Goal: Task Accomplishment & Management: Complete application form

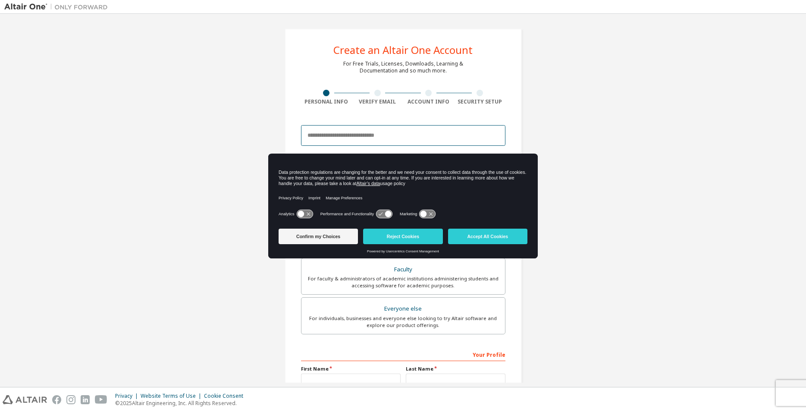
click at [395, 131] on input "email" at bounding box center [403, 135] width 204 height 21
click at [383, 237] on button "Reject Cookies" at bounding box center [402, 237] width 79 height 16
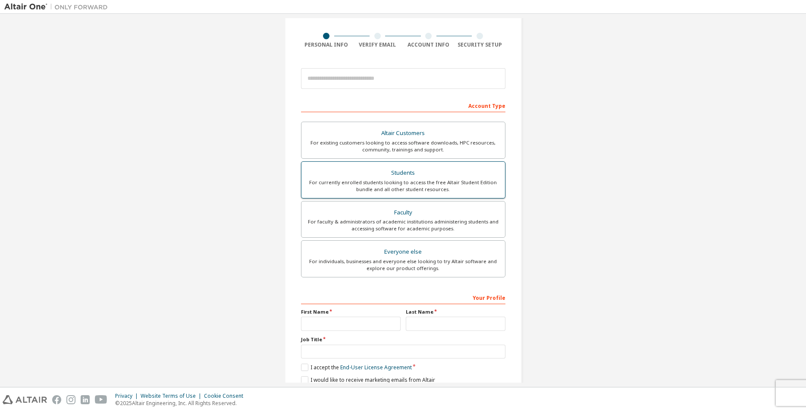
scroll to position [93, 0]
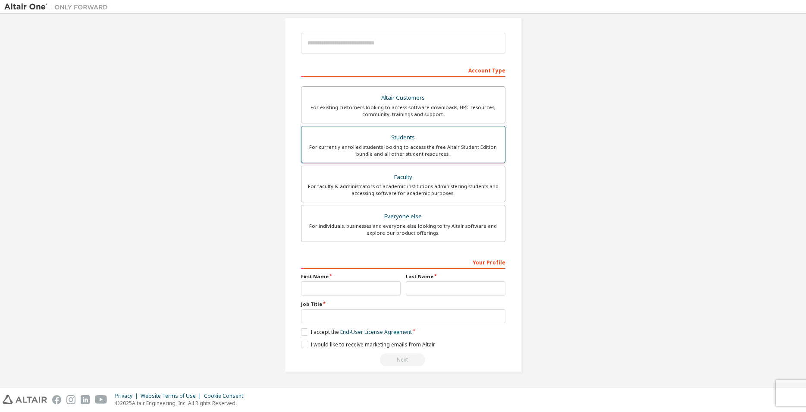
click at [386, 147] on div "For currently enrolled students looking to access the free Altair Student Editi…" at bounding box center [403, 151] width 193 height 14
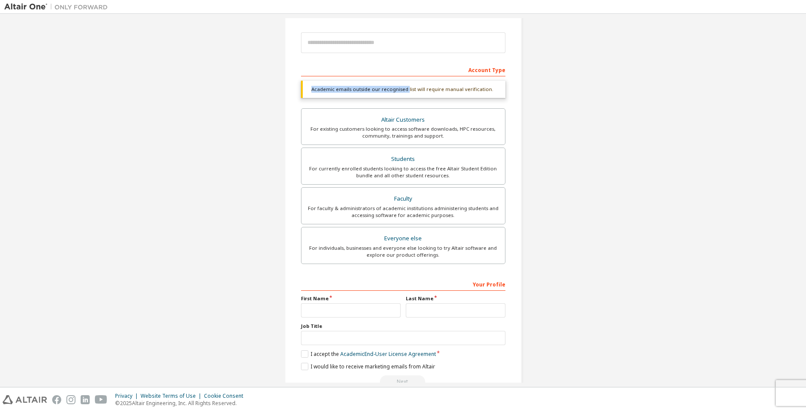
drag, startPoint x: 304, startPoint y: 90, endPoint x: 402, endPoint y: 88, distance: 98.8
click at [402, 88] on div "Academic emails outside our recognised list will require manual verification." at bounding box center [403, 89] width 204 height 17
click at [421, 91] on div "Academic emails outside our recognised list will require manual verification." at bounding box center [403, 89] width 204 height 17
drag, startPoint x: 416, startPoint y: 88, endPoint x: 304, endPoint y: 101, distance: 112.9
click at [304, 101] on div "Academic emails outside our recognised list will require manual verification. Y…" at bounding box center [403, 92] width 204 height 22
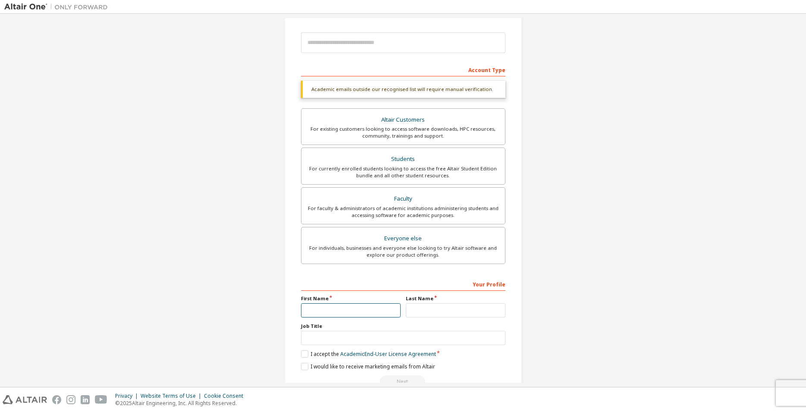
click at [351, 310] on input "text" at bounding box center [351, 310] width 100 height 14
type input "*******"
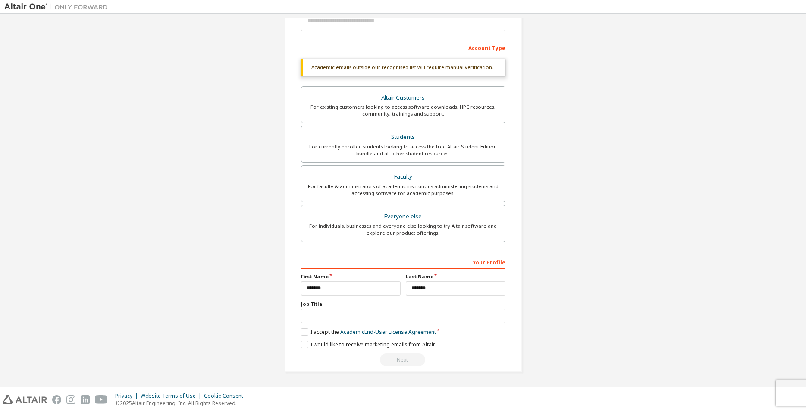
click at [307, 308] on div "Job Title" at bounding box center [403, 312] width 204 height 22
drag, startPoint x: 312, startPoint y: 303, endPoint x: 283, endPoint y: 301, distance: 29.4
click at [285, 301] on div "Create an Altair One Account For Free Trials, Licenses, Downloads, Learning & D…" at bounding box center [403, 143] width 237 height 458
click at [249, 327] on div "Create an Altair One Account For Free Trials, Licenses, Downloads, Learning & D…" at bounding box center [403, 142] width 798 height 479
click at [414, 313] on input "text" at bounding box center [403, 316] width 204 height 14
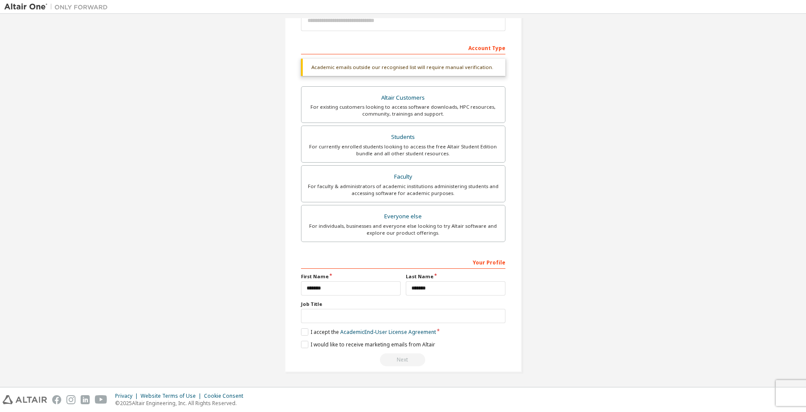
click at [295, 331] on div "Create an Altair One Account For Free Trials, Licenses, Downloads, Learning & D…" at bounding box center [403, 143] width 237 height 458
click at [301, 345] on label "I would like to receive marketing emails from Altair" at bounding box center [368, 344] width 134 height 7
click at [303, 332] on label "I accept the Academic End-User License Agreement" at bounding box center [368, 331] width 135 height 7
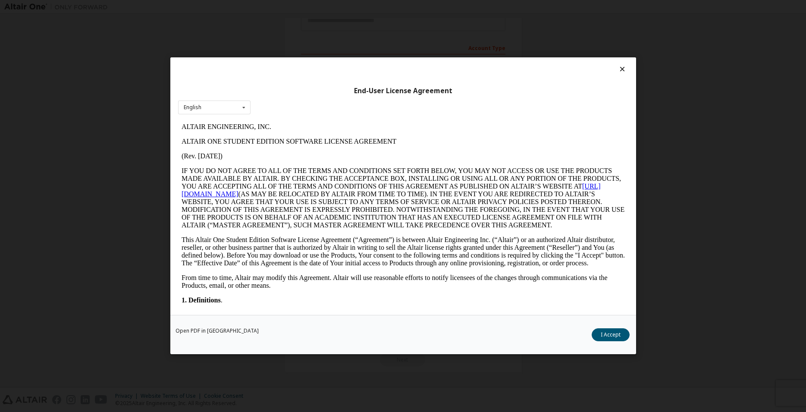
scroll to position [0, 0]
drag, startPoint x: 419, startPoint y: 388, endPoint x: 435, endPoint y: 372, distance: 22.0
click at [419, 387] on div "End-User License Agreement English English Open PDF in New Tab I Accept" at bounding box center [403, 206] width 806 height 412
click at [623, 73] on div at bounding box center [403, 71] width 450 height 12
click at [625, 64] on div "End-User License Agreement English English" at bounding box center [403, 185] width 466 height 257
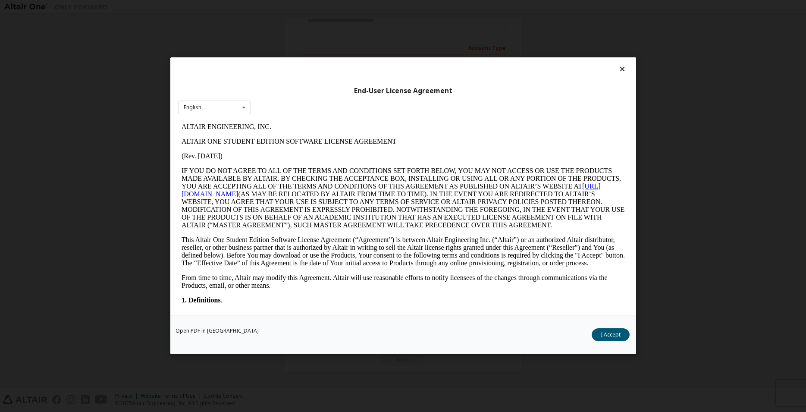
click at [625, 75] on div at bounding box center [403, 71] width 450 height 12
click at [625, 72] on icon at bounding box center [622, 69] width 9 height 8
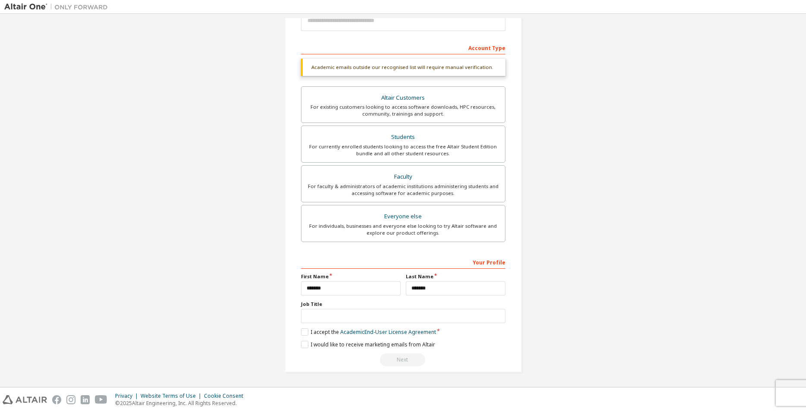
scroll to position [27, 0]
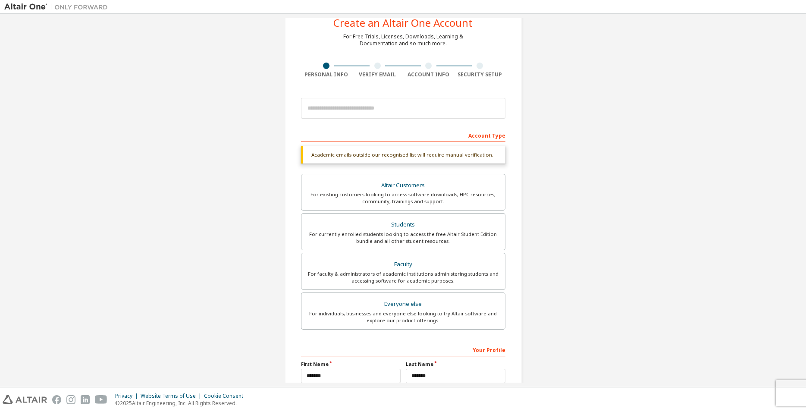
click at [252, 185] on div "Create an Altair One Account For Free Trials, Licenses, Downloads, Learning & D…" at bounding box center [403, 230] width 798 height 479
click at [404, 207] on label "Altair Customers For existing customers looking to access software downloads, H…" at bounding box center [403, 192] width 204 height 37
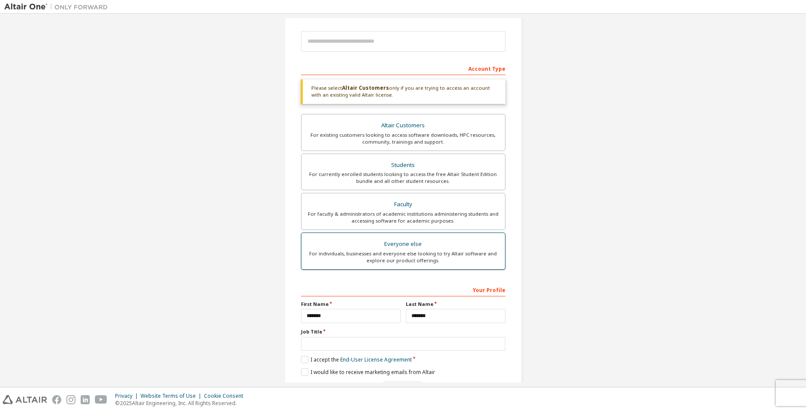
scroll to position [122, 0]
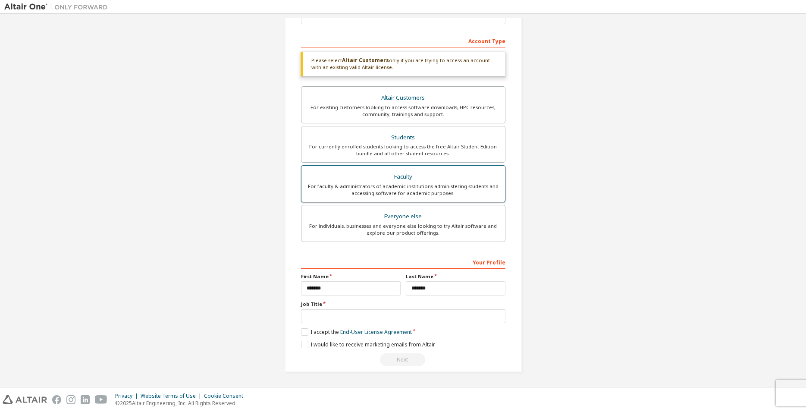
click at [410, 181] on div "Faculty" at bounding box center [403, 177] width 193 height 12
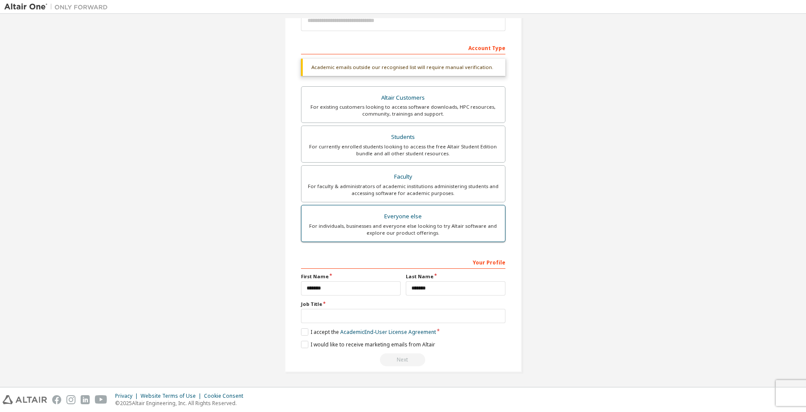
click at [415, 218] on div "Everyone else" at bounding box center [403, 216] width 193 height 12
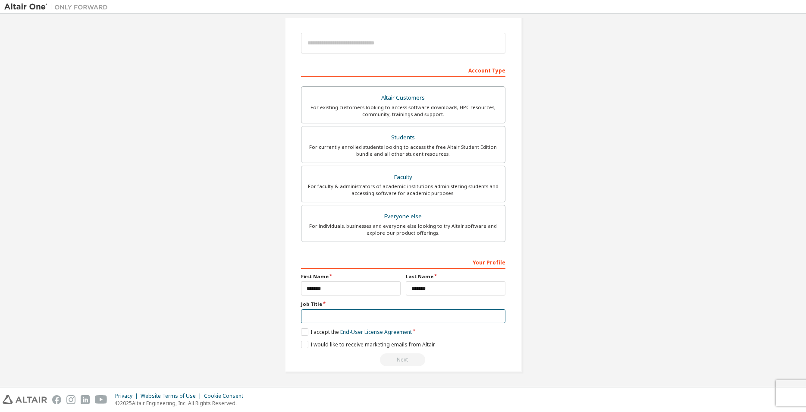
click at [410, 313] on input "text" at bounding box center [403, 316] width 204 height 14
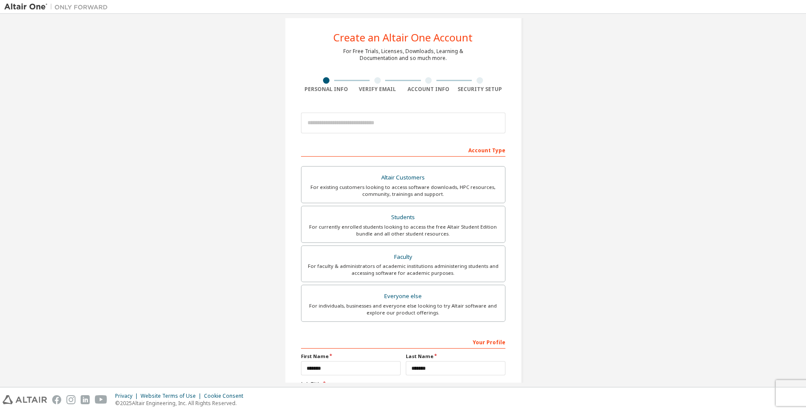
scroll to position [0, 0]
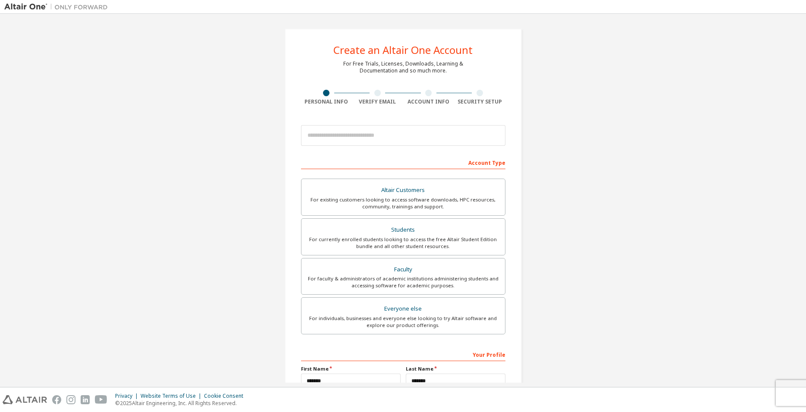
click at [439, 178] on div "Altair Customers For existing customers looking to access software downloads, H…" at bounding box center [403, 254] width 204 height 163
click at [361, 136] on input "email" at bounding box center [403, 135] width 204 height 21
click at [365, 139] on input "email" at bounding box center [403, 135] width 204 height 21
type input "*"
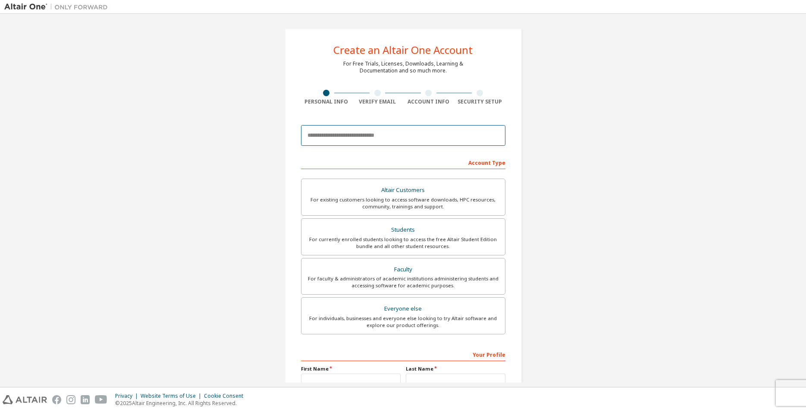
click at [468, 140] on input "email" at bounding box center [403, 135] width 204 height 21
type input "**********"
click at [435, 146] on div "**********" at bounding box center [403, 135] width 204 height 29
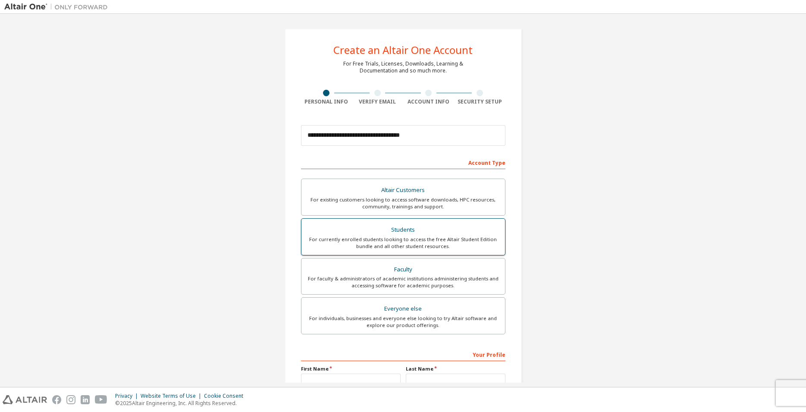
click at [461, 236] on div "For currently enrolled students looking to access the free Altair Student Editi…" at bounding box center [403, 243] width 193 height 14
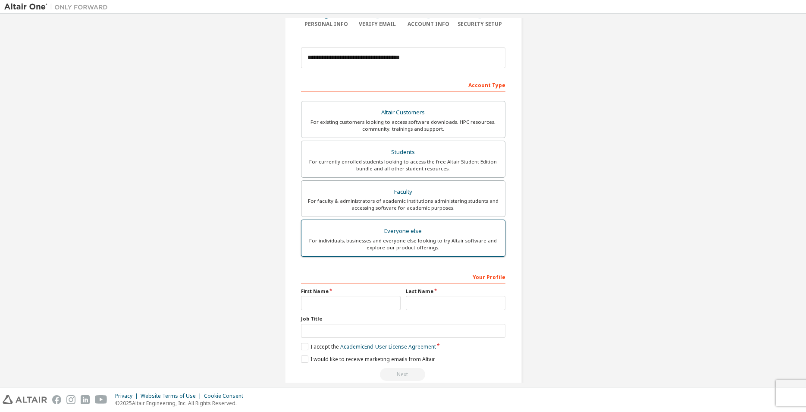
scroll to position [93, 0]
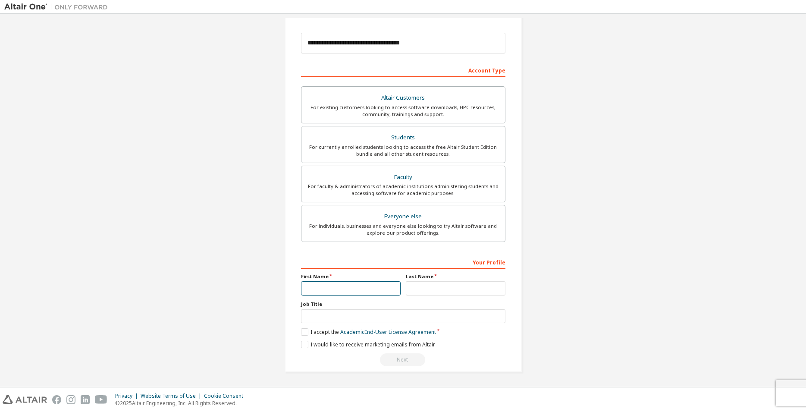
click at [362, 289] on input "text" at bounding box center [351, 288] width 100 height 14
type input "*******"
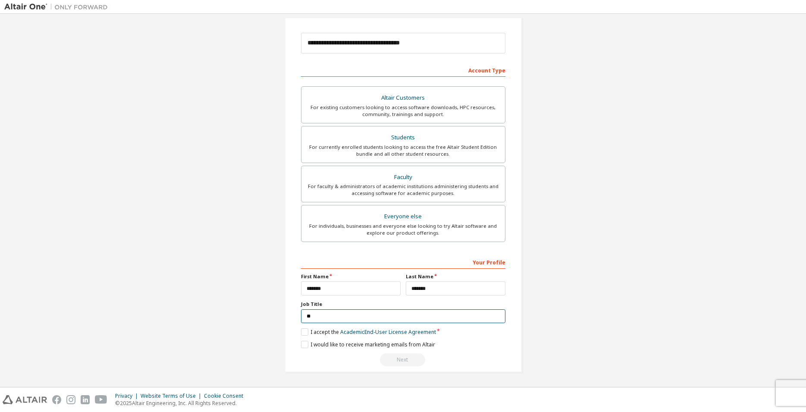
type input "*"
type input "**********"
click at [302, 334] on label "I accept the Academic End-User License Agreement" at bounding box center [368, 331] width 135 height 7
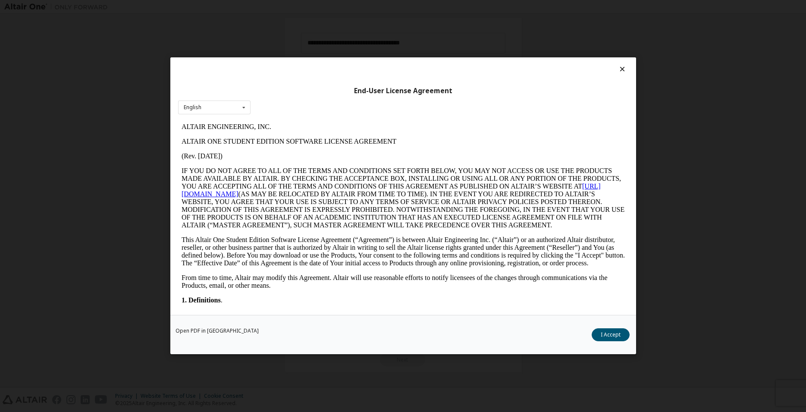
scroll to position [0, 0]
click at [194, 104] on div "English English" at bounding box center [214, 107] width 72 height 14
click at [194, 107] on div "English" at bounding box center [193, 107] width 18 height 5
click at [610, 333] on button "I Accept" at bounding box center [611, 335] width 38 height 13
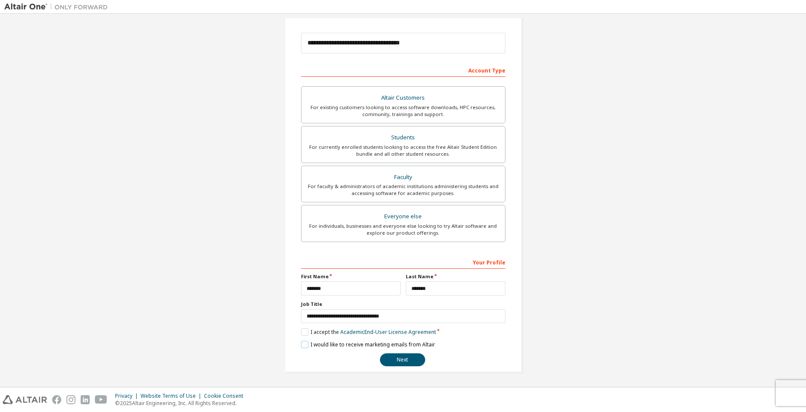
click at [310, 347] on label "I would like to receive marketing emails from Altair" at bounding box center [368, 344] width 134 height 7
click at [406, 357] on button "Next" at bounding box center [402, 359] width 45 height 13
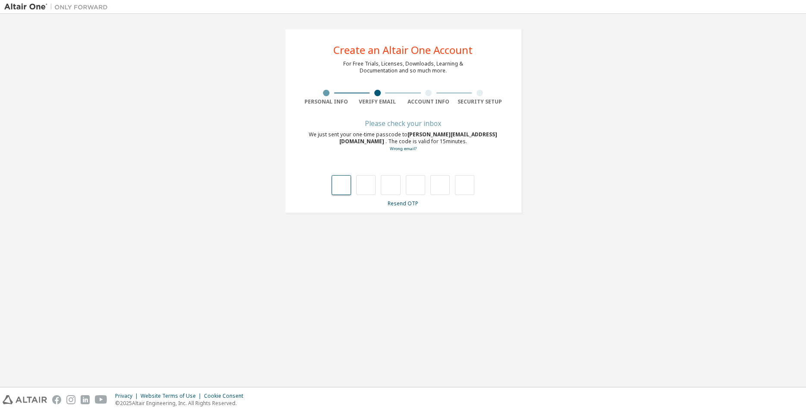
type input "*"
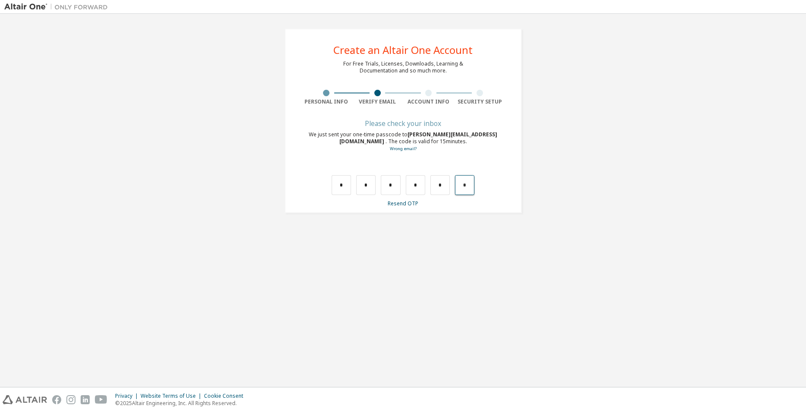
type input "*"
